Goal: Task Accomplishment & Management: Complete application form

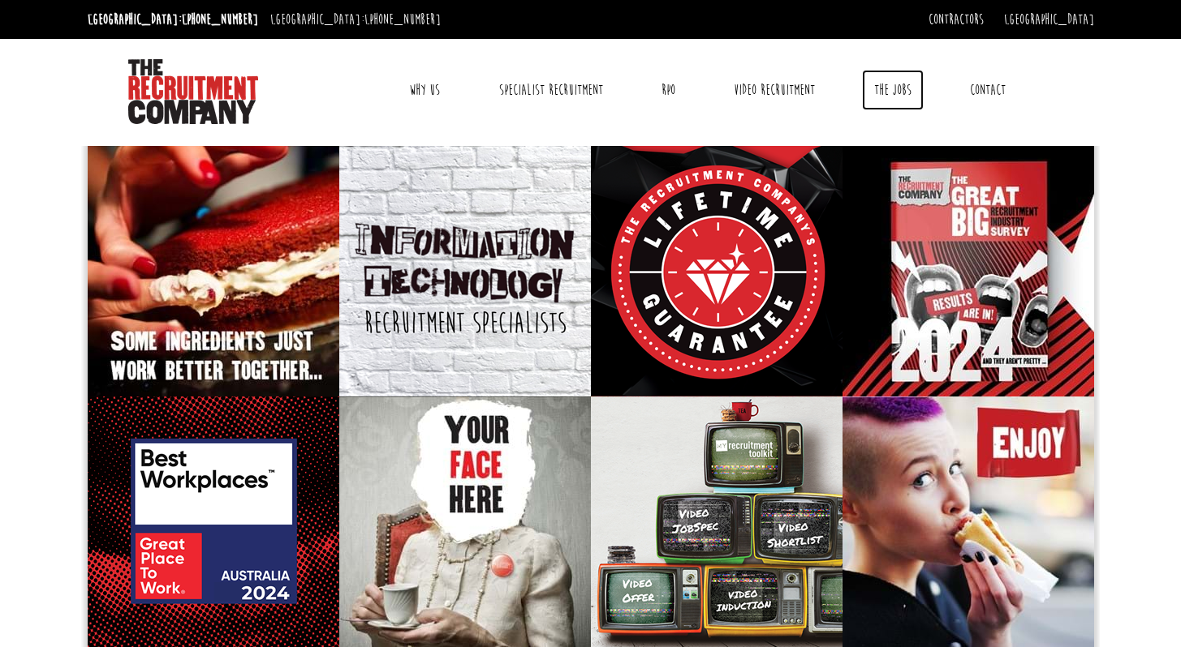
click at [881, 90] on link "The Jobs" at bounding box center [893, 90] width 62 height 41
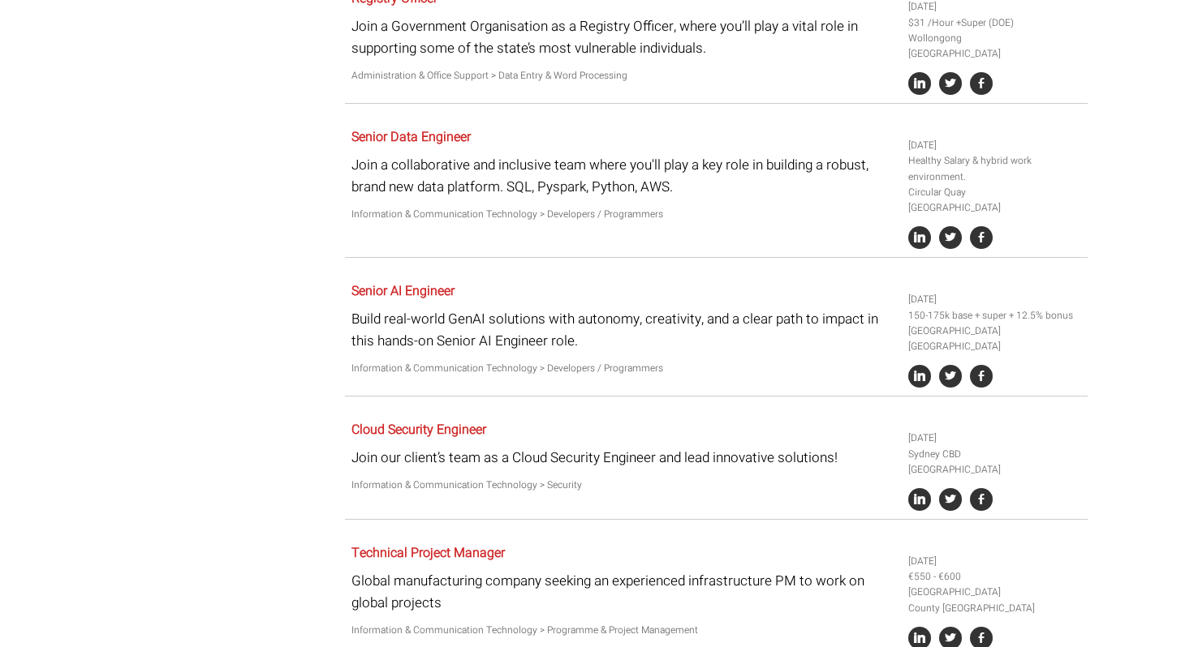
scroll to position [2993, 0]
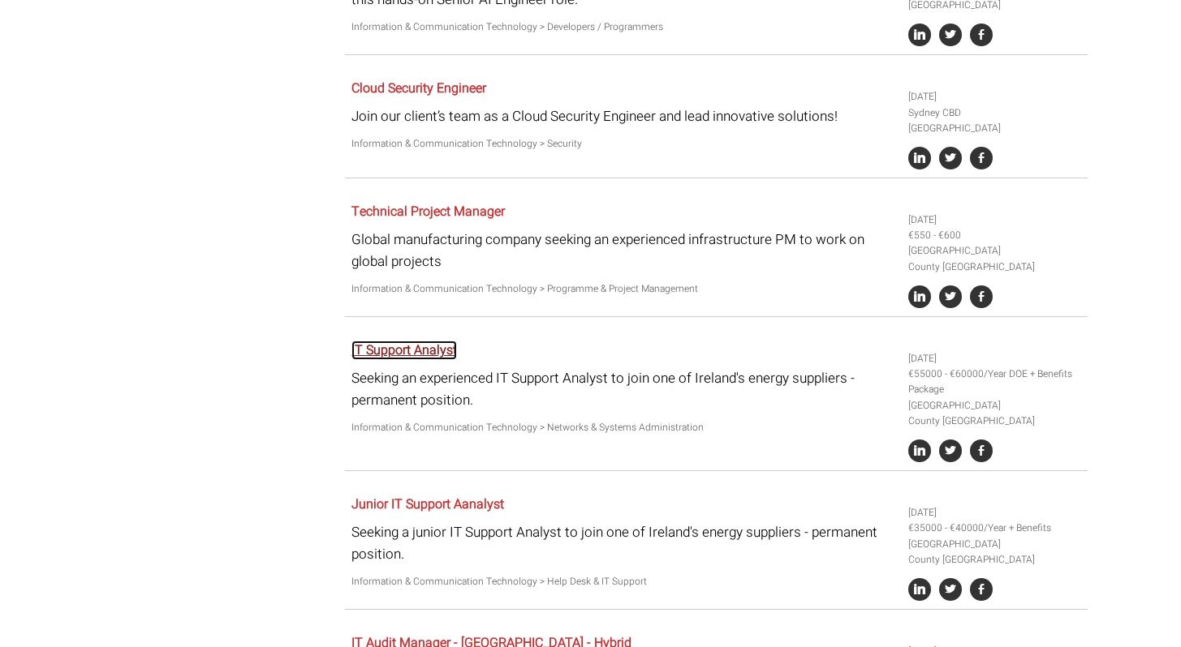
click at [435, 341] on link "IT Support Analyst" at bounding box center [403, 350] width 105 height 19
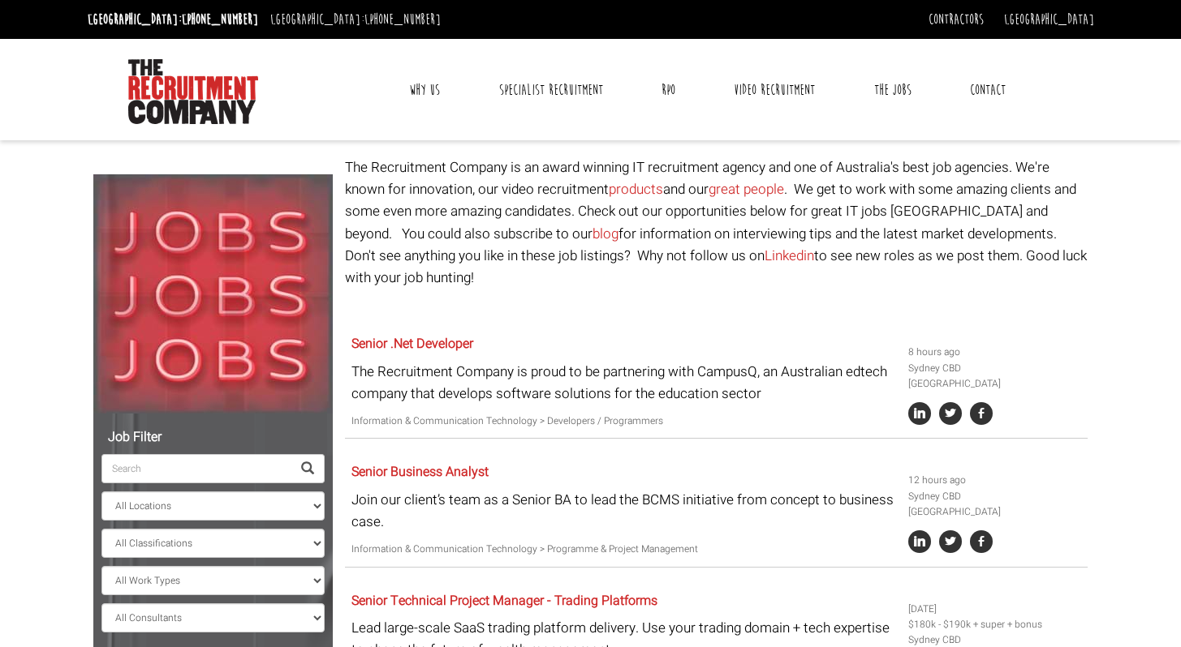
scroll to position [133, 0]
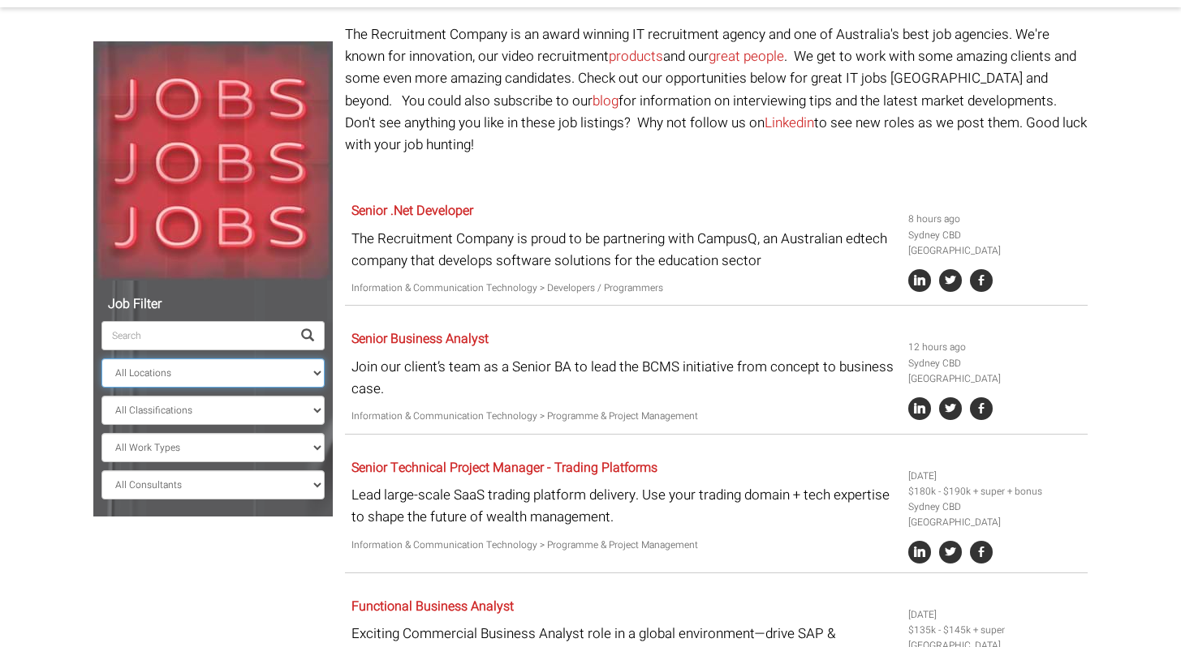
click at [229, 375] on select "All Locations [GEOGRAPHIC_DATA] [GEOGRAPHIC_DATA] [GEOGRAPHIC_DATA] [GEOGRAPHIC…" at bounding box center [212, 373] width 223 height 29
click at [101, 359] on select "All Locations [GEOGRAPHIC_DATA] [GEOGRAPHIC_DATA] [GEOGRAPHIC_DATA] [GEOGRAPHIC…" at bounding box center [212, 373] width 223 height 29
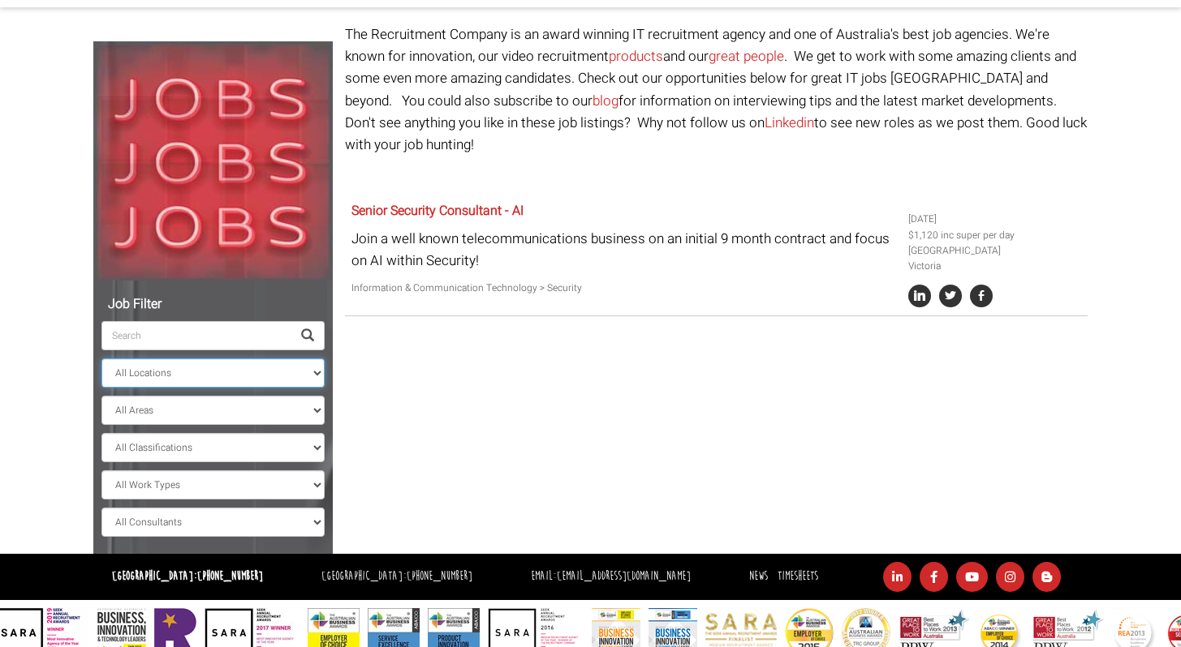
click at [239, 371] on select "All Locations [GEOGRAPHIC_DATA] [GEOGRAPHIC_DATA] [GEOGRAPHIC_DATA] [GEOGRAPHIC…" at bounding box center [212, 373] width 223 height 29
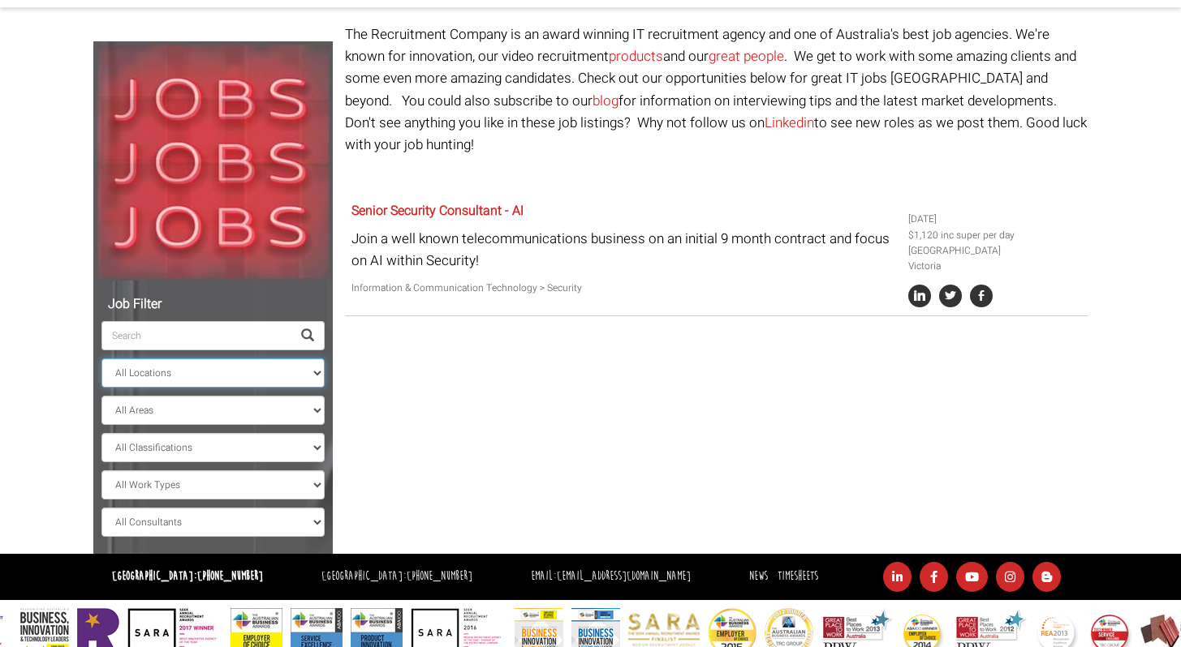
click at [101, 359] on select "All Locations [GEOGRAPHIC_DATA] [GEOGRAPHIC_DATA] [GEOGRAPHIC_DATA] [GEOGRAPHIC…" at bounding box center [212, 373] width 223 height 29
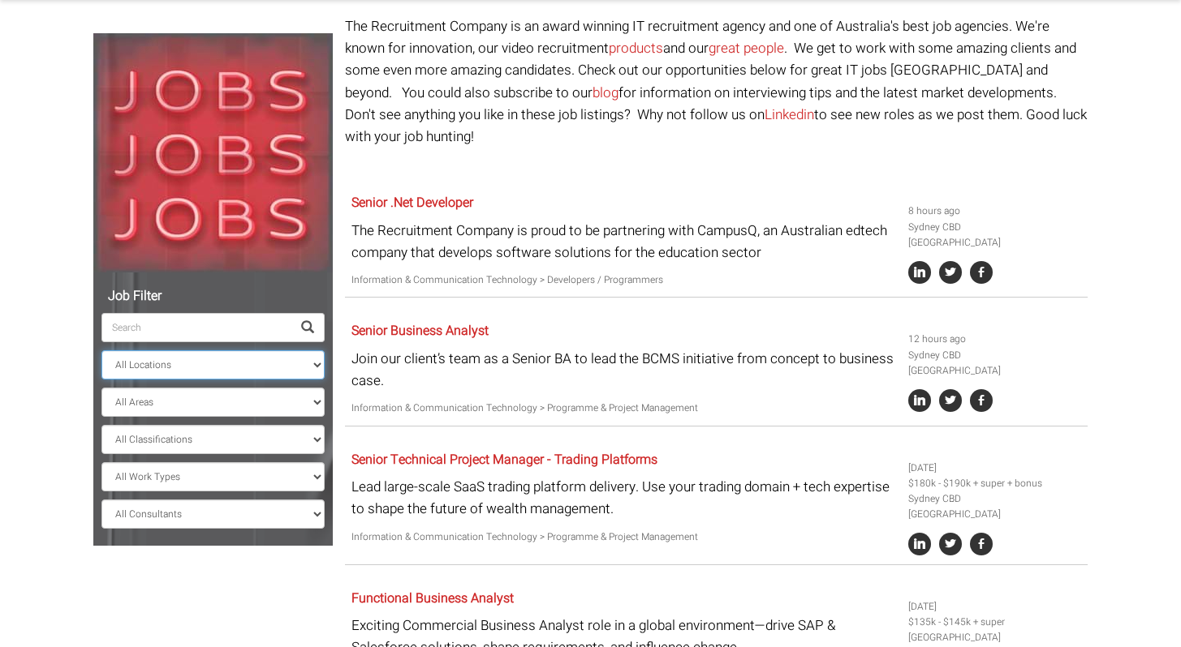
scroll to position [85, 0]
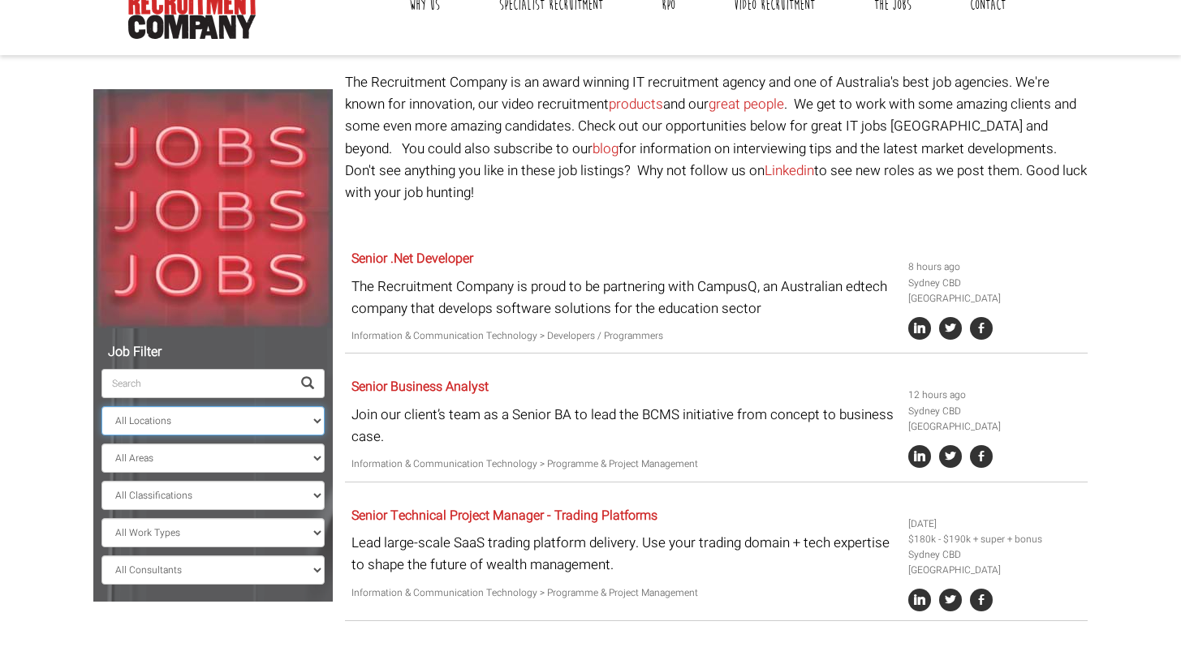
click at [303, 415] on select "All Locations [GEOGRAPHIC_DATA] [GEOGRAPHIC_DATA] [GEOGRAPHIC_DATA] [GEOGRAPHIC…" at bounding box center [212, 421] width 223 height 29
select select "[GEOGRAPHIC_DATA]"
click at [101, 407] on select "All Locations [GEOGRAPHIC_DATA] [GEOGRAPHIC_DATA] [GEOGRAPHIC_DATA] [GEOGRAPHIC…" at bounding box center [212, 421] width 223 height 29
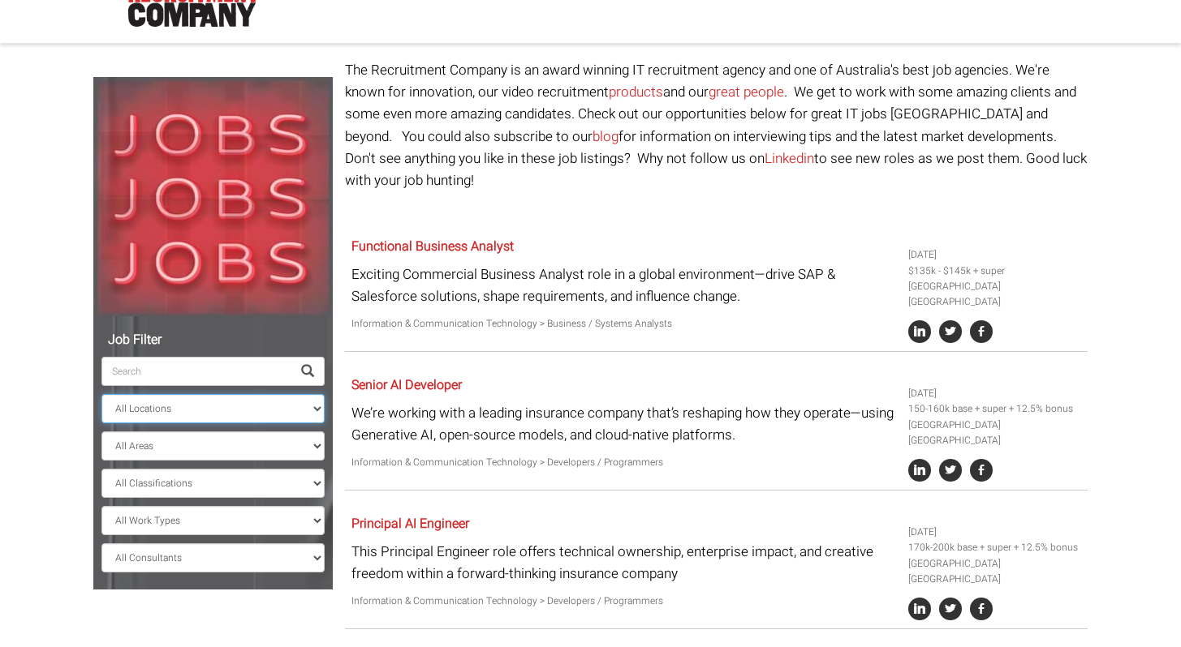
scroll to position [97, 0]
click at [243, 405] on select "All Locations [GEOGRAPHIC_DATA] [GEOGRAPHIC_DATA] [GEOGRAPHIC_DATA] [GEOGRAPHIC…" at bounding box center [212, 409] width 223 height 29
click at [194, 407] on select "All Locations [GEOGRAPHIC_DATA] [GEOGRAPHIC_DATA] [GEOGRAPHIC_DATA] [GEOGRAPHIC…" at bounding box center [212, 409] width 223 height 29
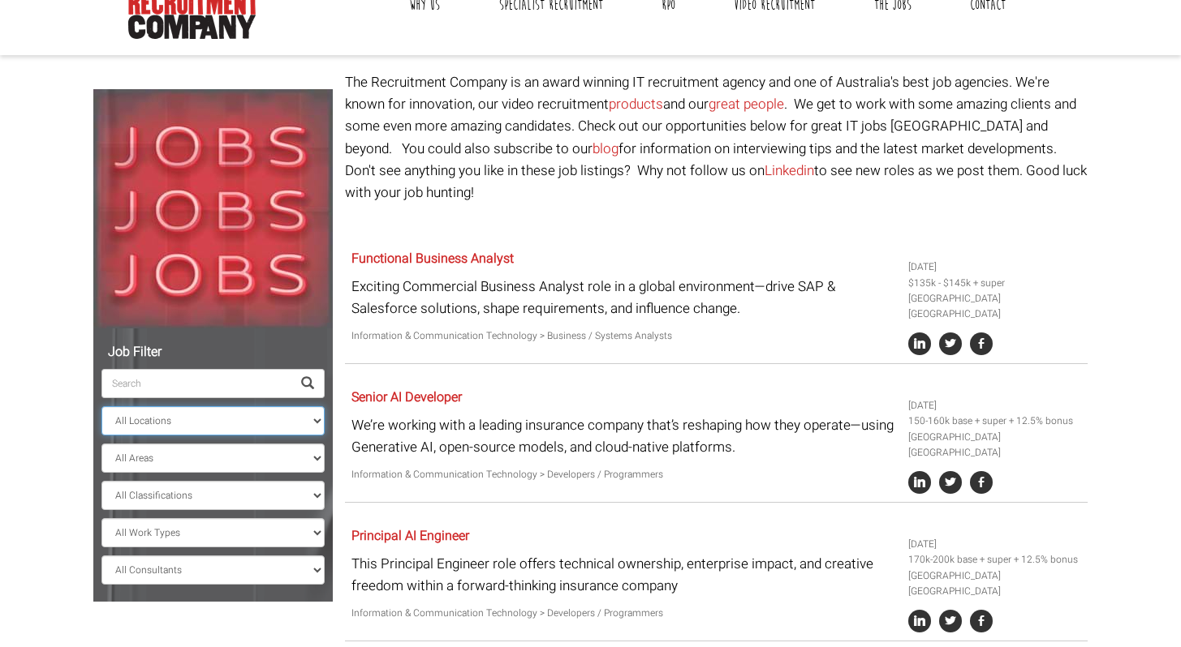
scroll to position [133, 0]
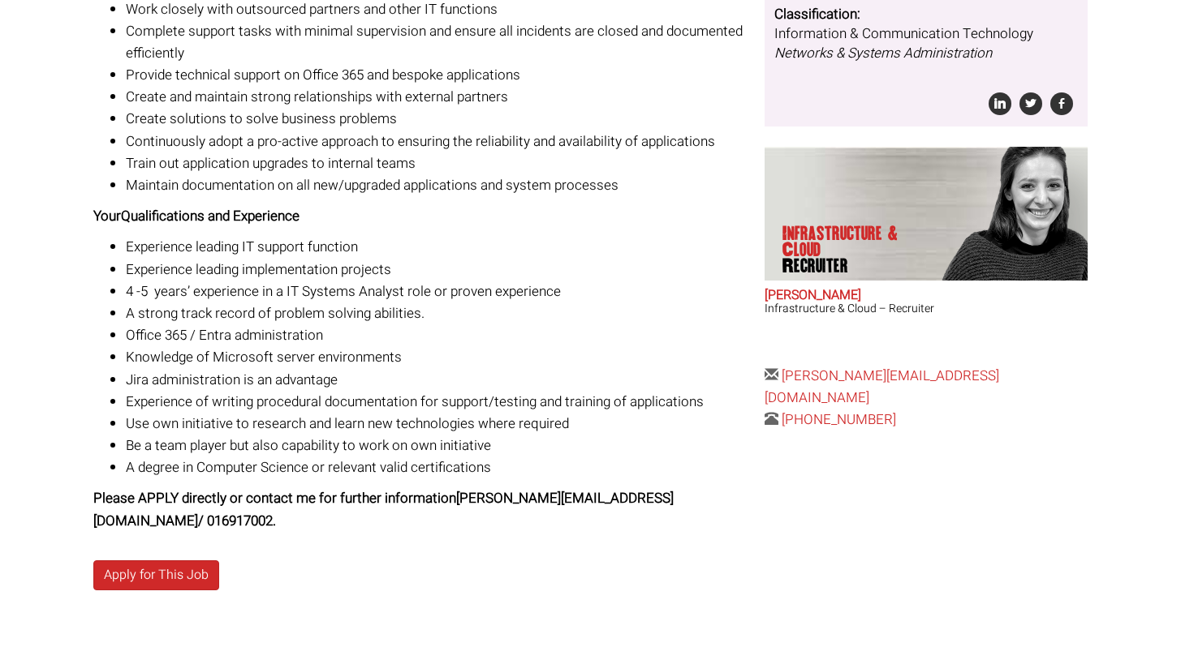
scroll to position [478, 0]
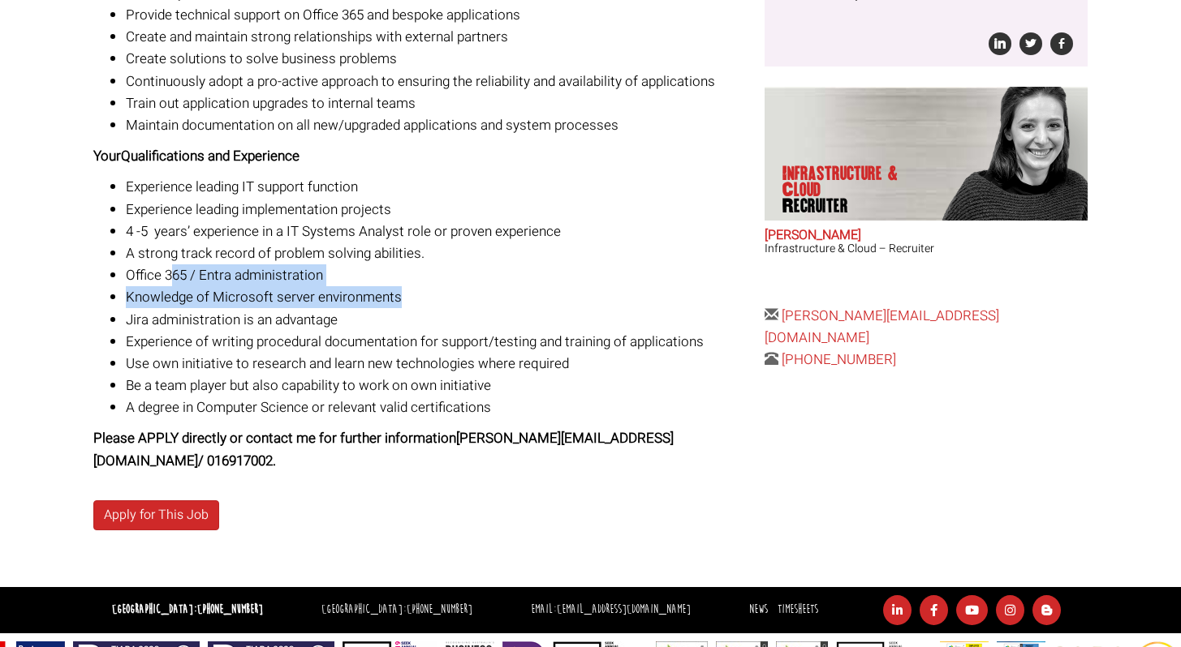
drag, startPoint x: 172, startPoint y: 274, endPoint x: 458, endPoint y: 295, distance: 286.4
click at [454, 294] on ul "Experience leading IT support function Experience leading implementation projec…" at bounding box center [422, 297] width 659 height 243
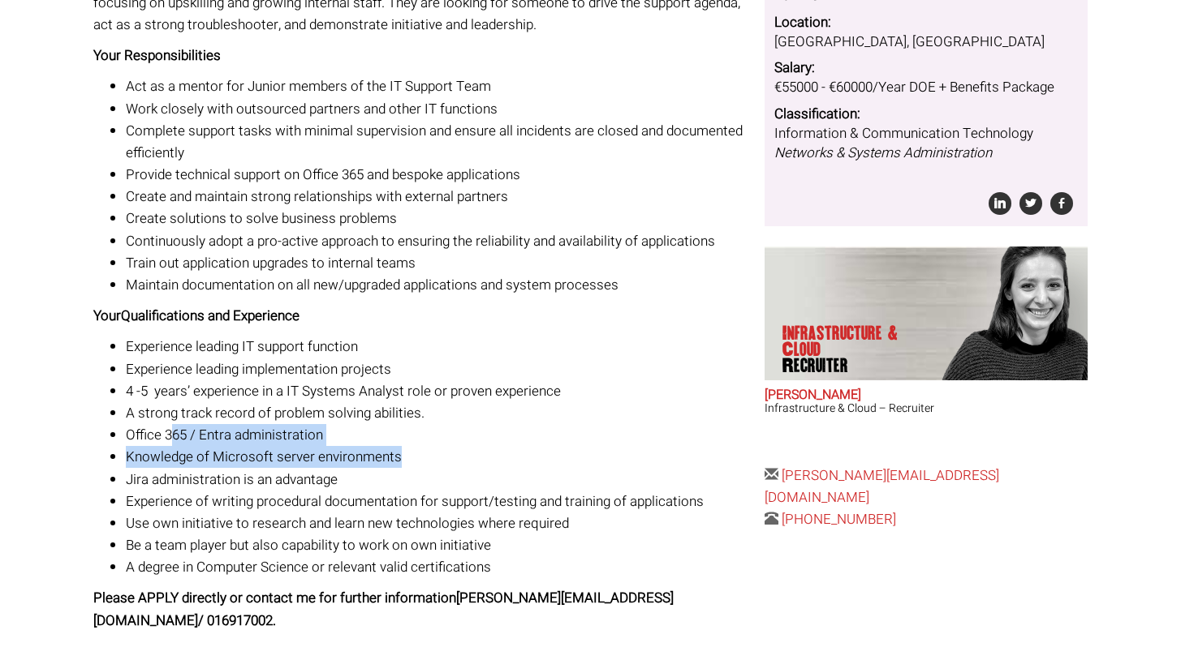
scroll to position [537, 0]
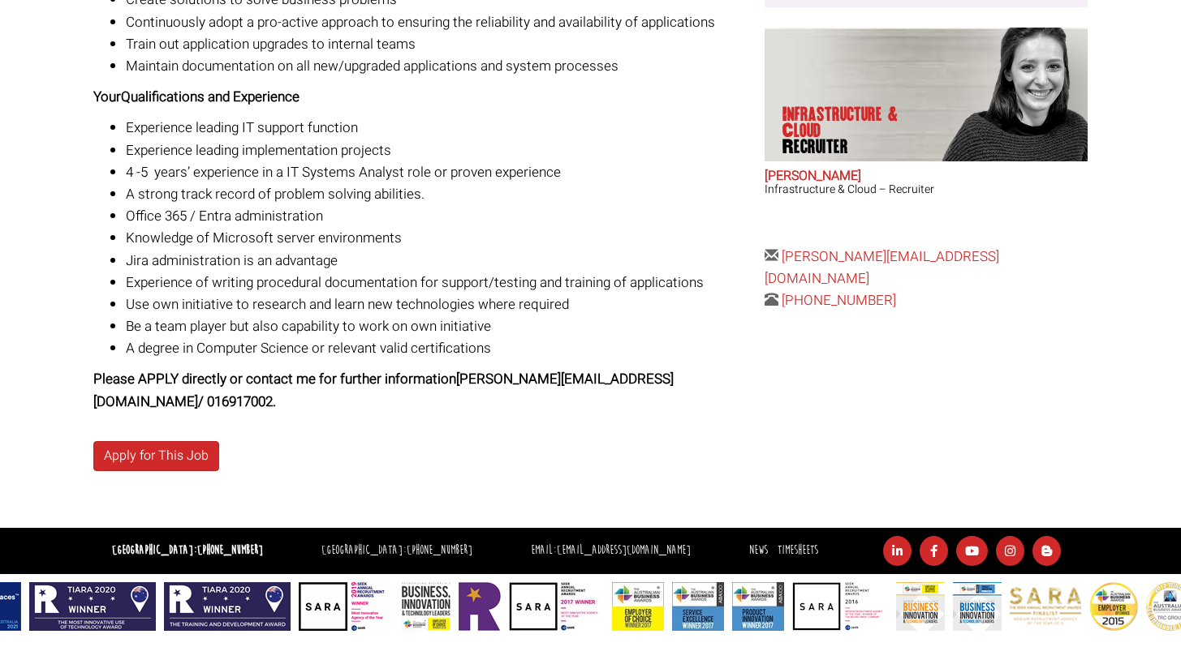
click at [338, 441] on p "Apply for This Job" at bounding box center [422, 456] width 659 height 30
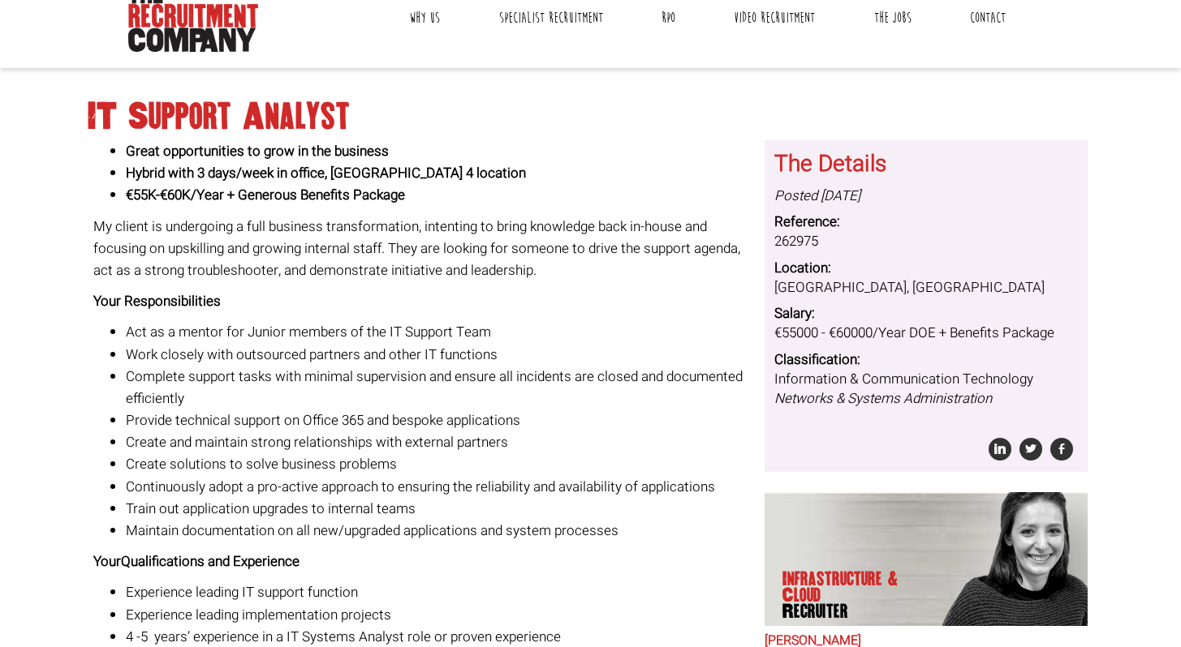
scroll to position [56, 0]
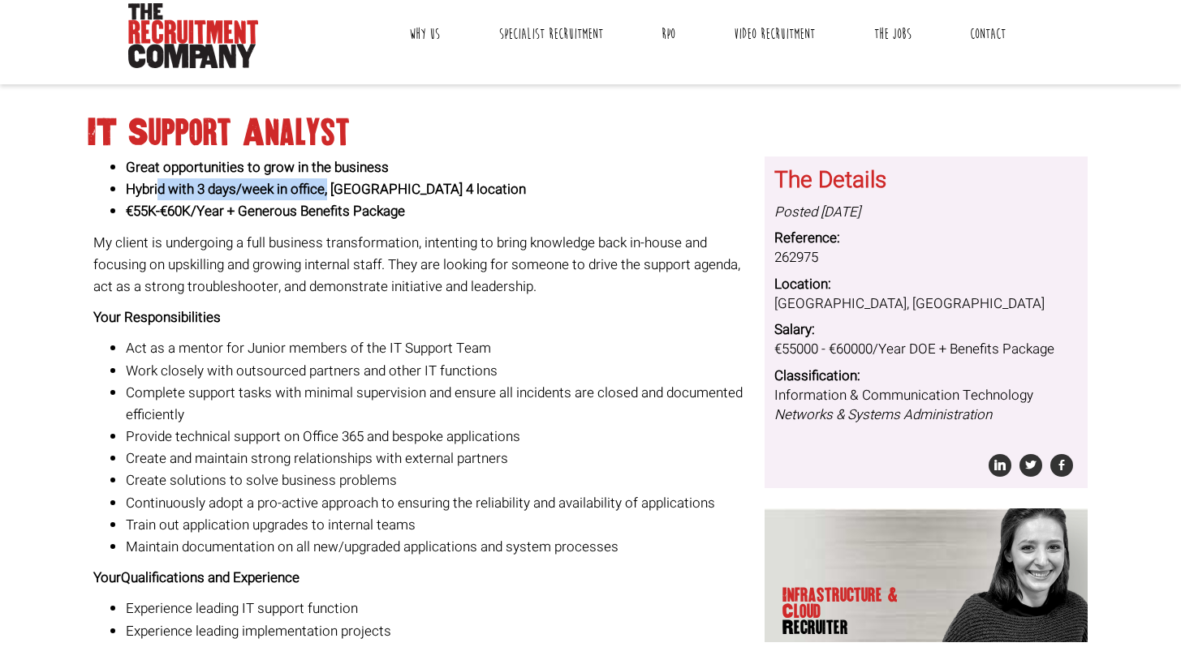
drag, startPoint x: 156, startPoint y: 191, endPoint x: 329, endPoint y: 179, distance: 173.3
click at [329, 179] on strong "Hybrid with 3 days/week in office, Dublin 4 location" at bounding box center [326, 189] width 400 height 20
click at [353, 204] on strong "€55K-€60K/Year + Generous Benefits Package" at bounding box center [265, 211] width 279 height 20
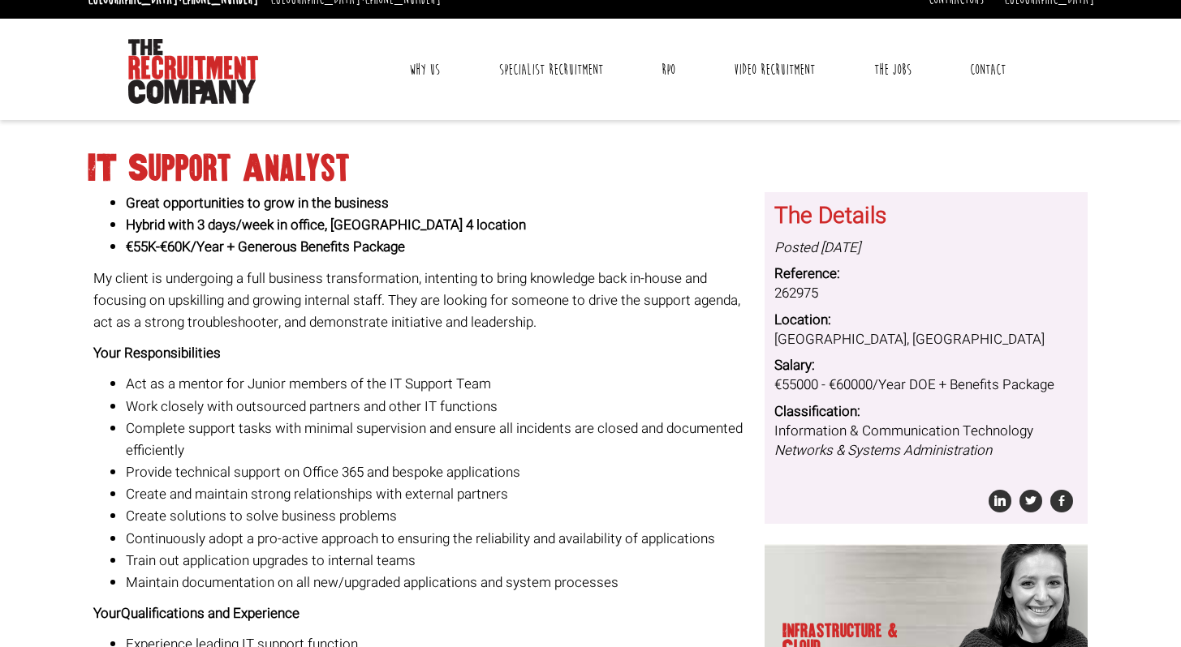
scroll to position [0, 0]
